Goal: Task Accomplishment & Management: Complete application form

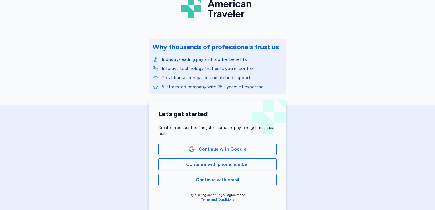
scroll to position [64, 0]
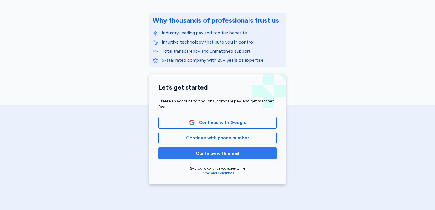
click at [238, 150] on span "Continue with email" at bounding box center [217, 153] width 109 height 7
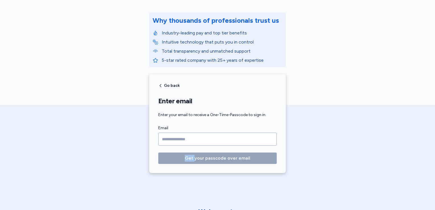
click at [238, 150] on form "Email Get your passcode over email" at bounding box center [217, 144] width 118 height 39
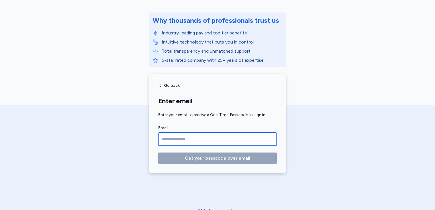
drag, startPoint x: 238, startPoint y: 150, endPoint x: 214, endPoint y: 139, distance: 25.8
click at [214, 139] on input "Email" at bounding box center [217, 139] width 118 height 13
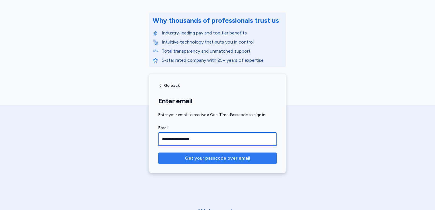
type input "**********"
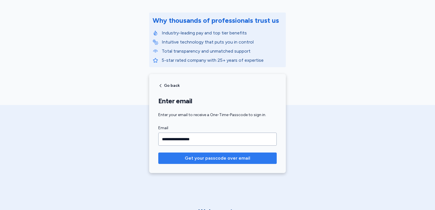
click at [205, 159] on span "Get your passcode over email" at bounding box center [217, 158] width 65 height 7
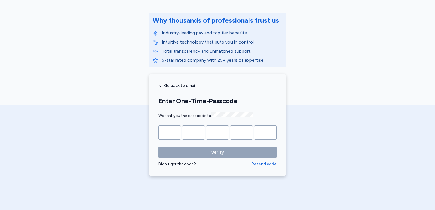
type input "*"
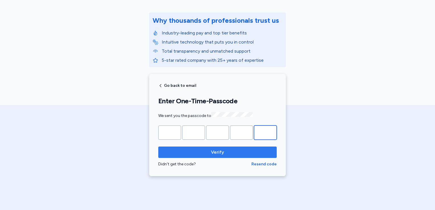
type input "*"
click at [214, 149] on span "Verify" at bounding box center [217, 152] width 13 height 7
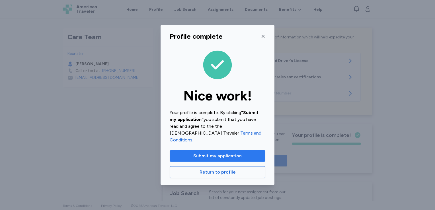
click at [212, 154] on span "Submit my application" at bounding box center [217, 155] width 48 height 7
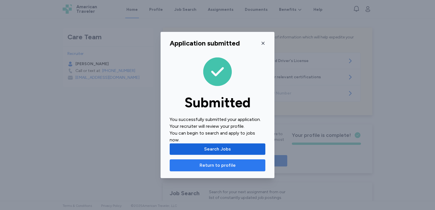
click at [209, 167] on span "Return to profile" at bounding box center [217, 165] width 36 height 7
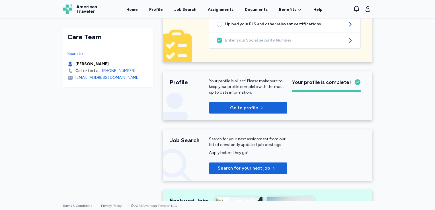
scroll to position [80, 0]
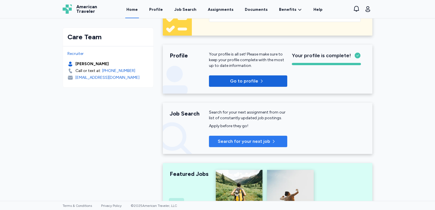
click at [242, 140] on span "Search for your next job" at bounding box center [244, 141] width 52 height 7
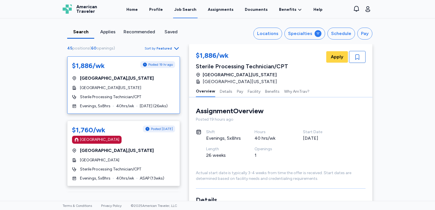
click at [152, 111] on div "$1,886/wk Posted 19 hr ago [GEOGRAPHIC_DATA] , [US_STATE] [GEOGRAPHIC_DATA][US_…" at bounding box center [123, 84] width 113 height 57
click at [176, 108] on div "$1,886/wk Posted 19 hr ago [GEOGRAPHIC_DATA] , [US_STATE] [GEOGRAPHIC_DATA][US_…" at bounding box center [124, 124] width 122 height 136
